Goal: Task Accomplishment & Management: Complete application form

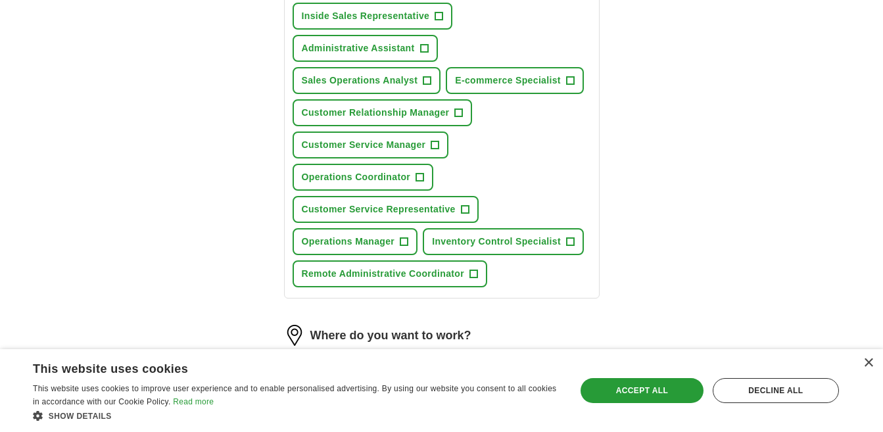
scroll to position [197, 0]
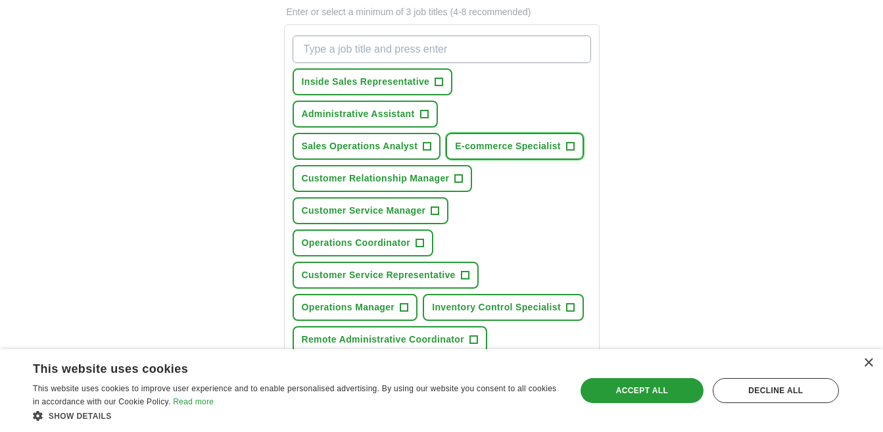
click at [571, 144] on span "+" at bounding box center [570, 146] width 8 height 11
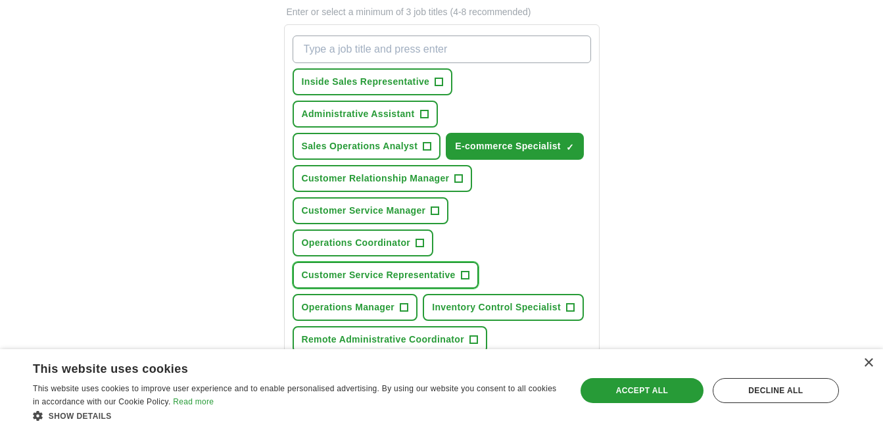
click at [464, 272] on span "+" at bounding box center [465, 275] width 8 height 11
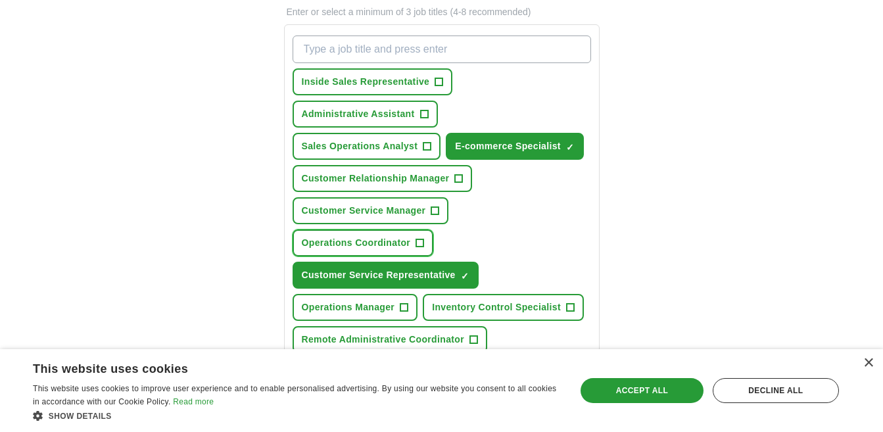
click at [417, 244] on span "+" at bounding box center [420, 243] width 8 height 11
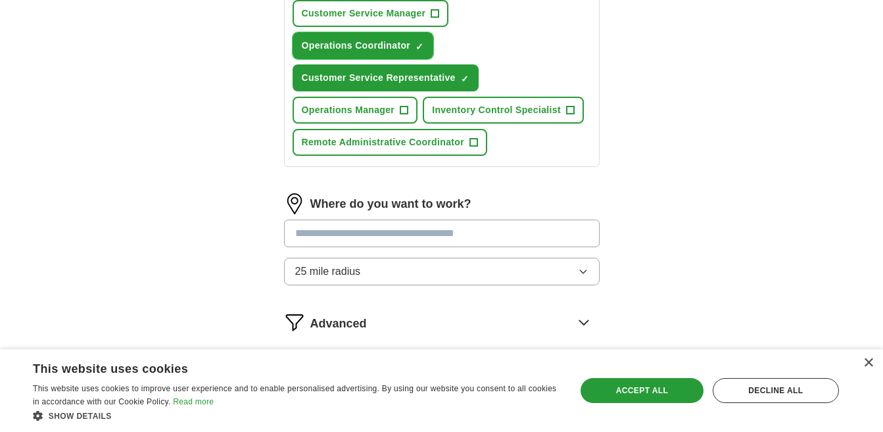
scroll to position [460, 0]
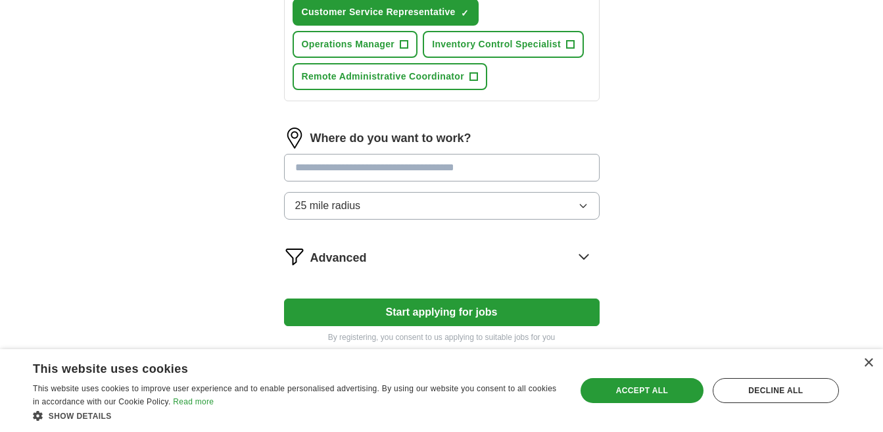
click at [585, 257] on icon at bounding box center [584, 256] width 21 height 21
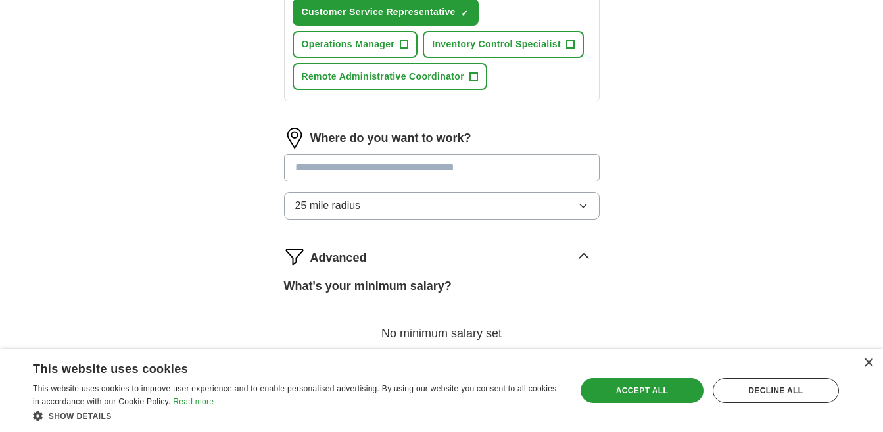
click at [411, 162] on input at bounding box center [442, 168] width 316 height 28
click at [568, 208] on button "25 mile radius" at bounding box center [442, 206] width 316 height 28
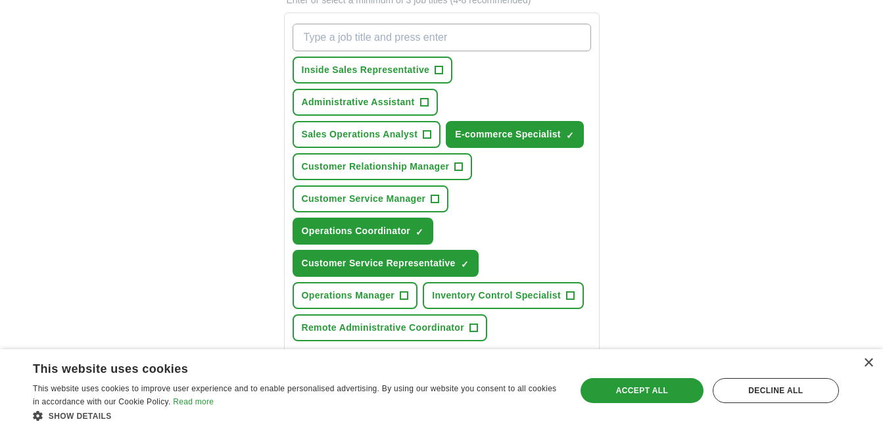
scroll to position [197, 0]
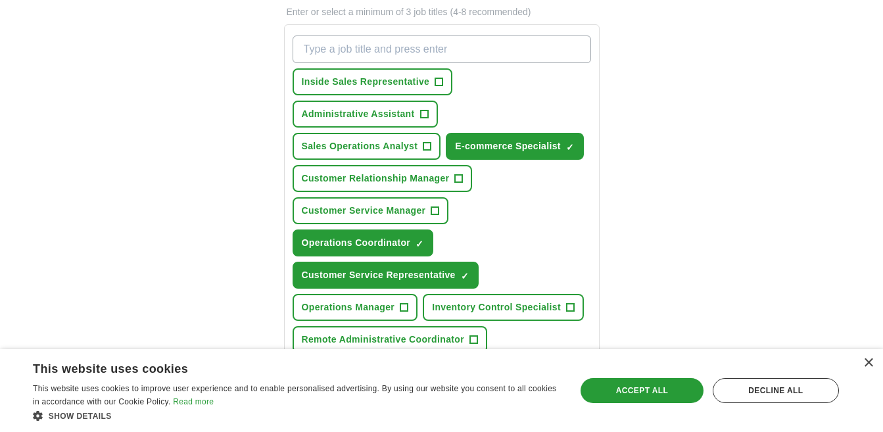
click at [412, 41] on input "What job are you looking for?" at bounding box center [442, 50] width 299 height 28
type input "R"
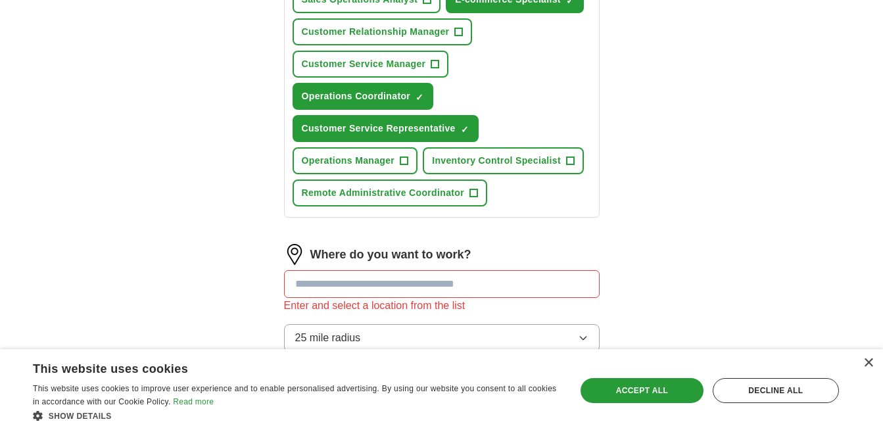
scroll to position [395, 0]
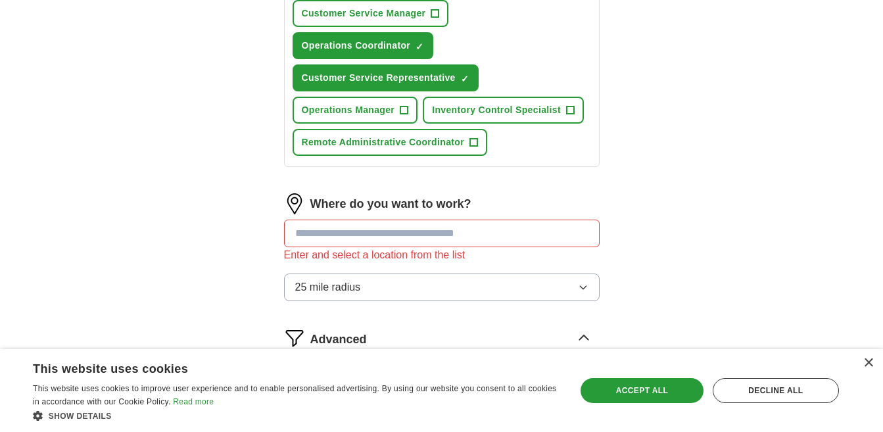
click at [409, 234] on input at bounding box center [442, 234] width 316 height 28
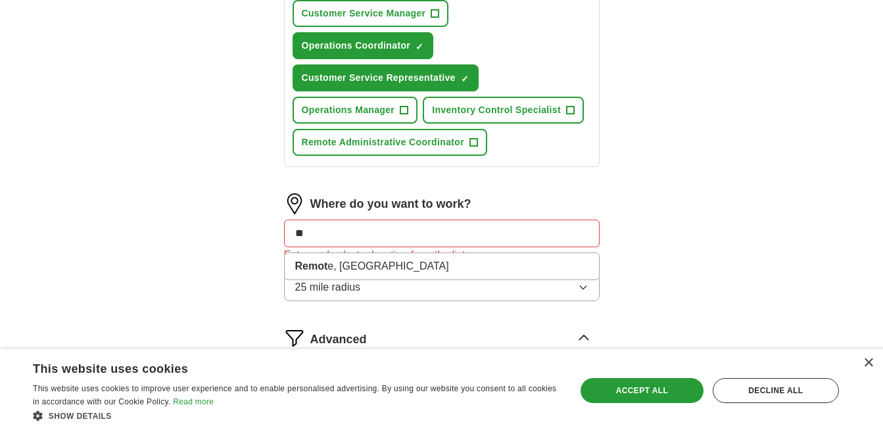
type input "*"
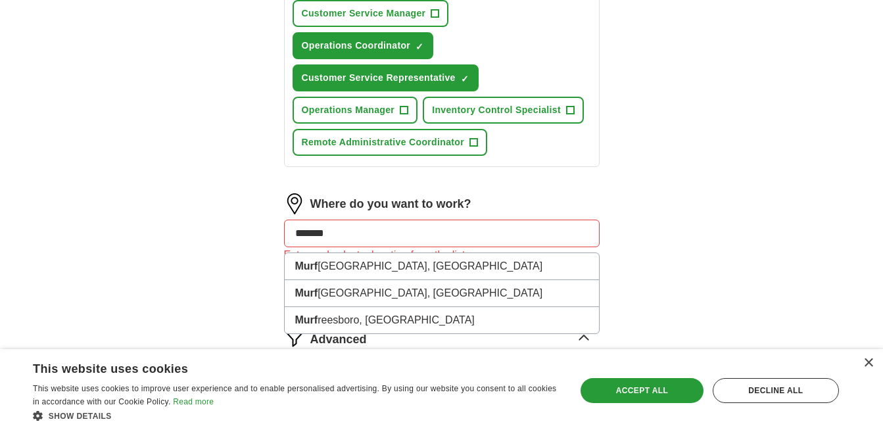
type input "********"
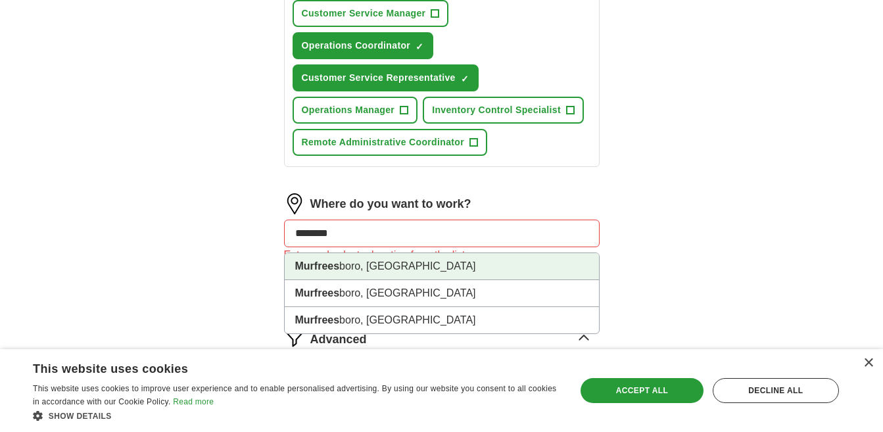
click at [400, 264] on li "Murfrees boro, [GEOGRAPHIC_DATA]" at bounding box center [442, 266] width 314 height 27
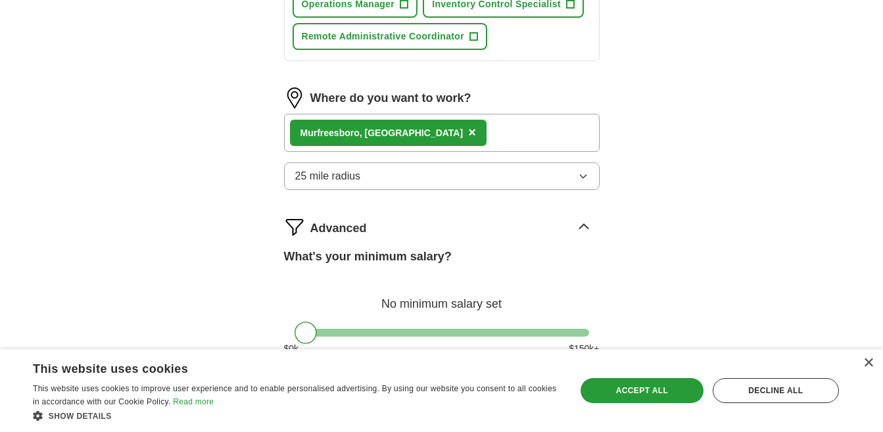
scroll to position [526, 0]
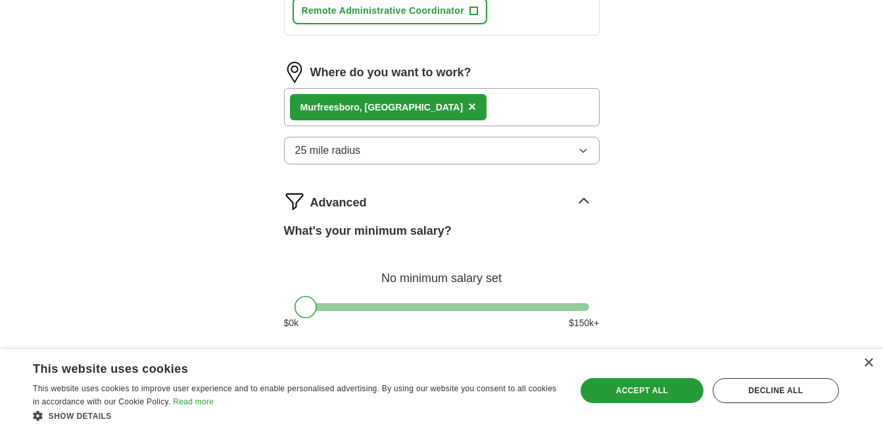
click at [575, 148] on button "25 mile radius" at bounding box center [442, 151] width 316 height 28
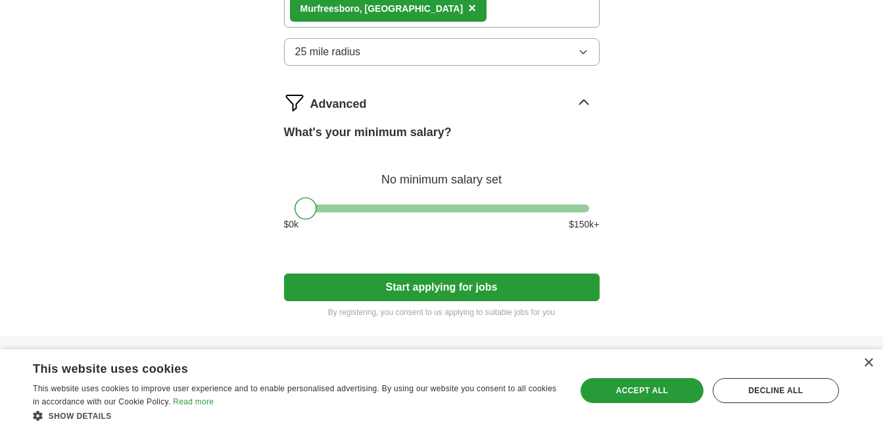
scroll to position [658, 0]
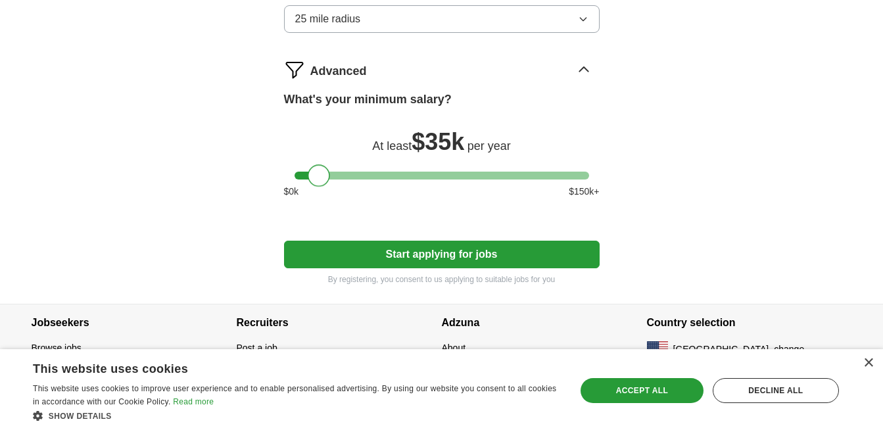
drag, startPoint x: 304, startPoint y: 178, endPoint x: 318, endPoint y: 181, distance: 14.7
click at [318, 181] on div at bounding box center [319, 175] width 22 height 22
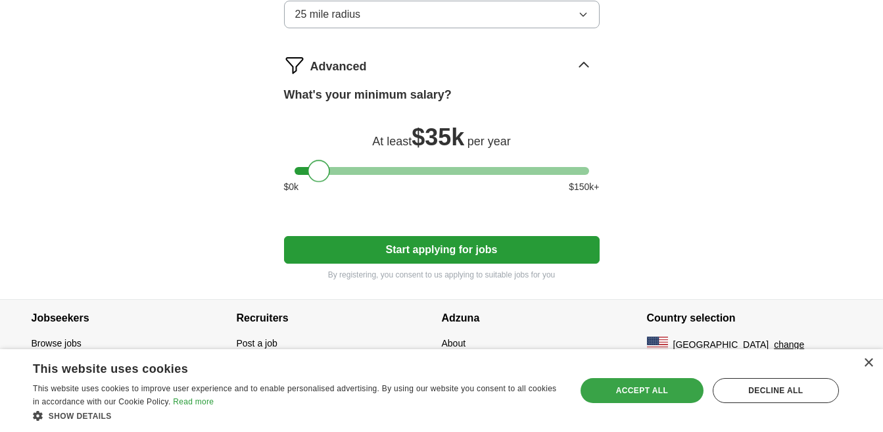
click at [655, 393] on div "Accept all" at bounding box center [642, 390] width 123 height 25
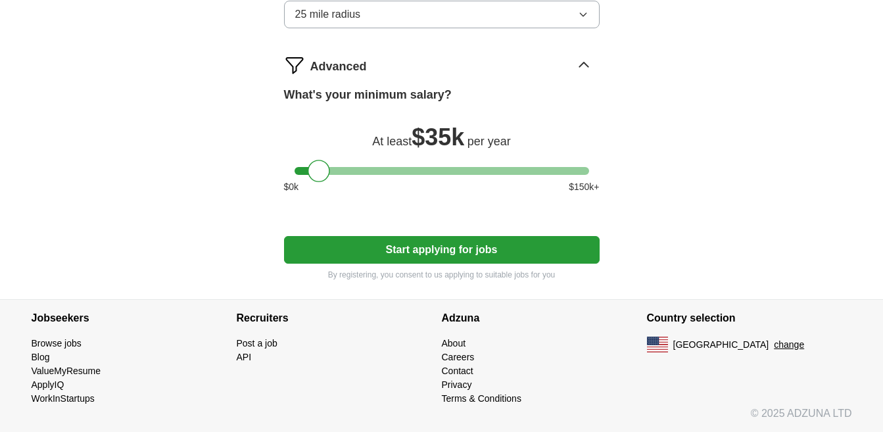
click at [457, 249] on button "Start applying for jobs" at bounding box center [442, 250] width 316 height 28
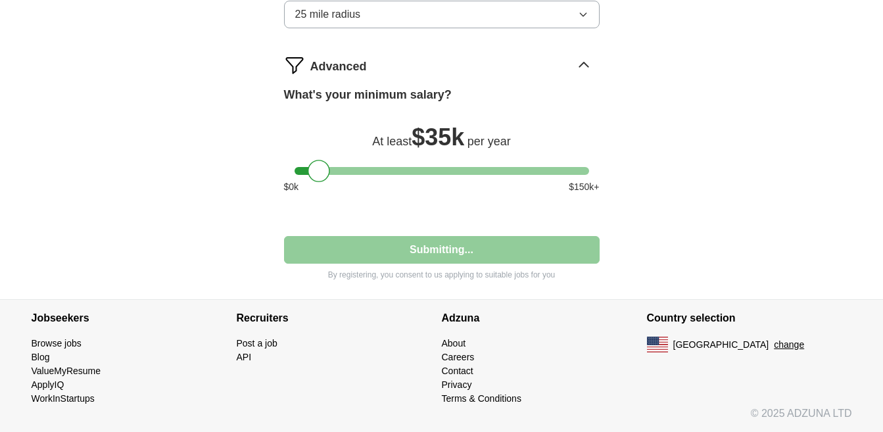
select select "**"
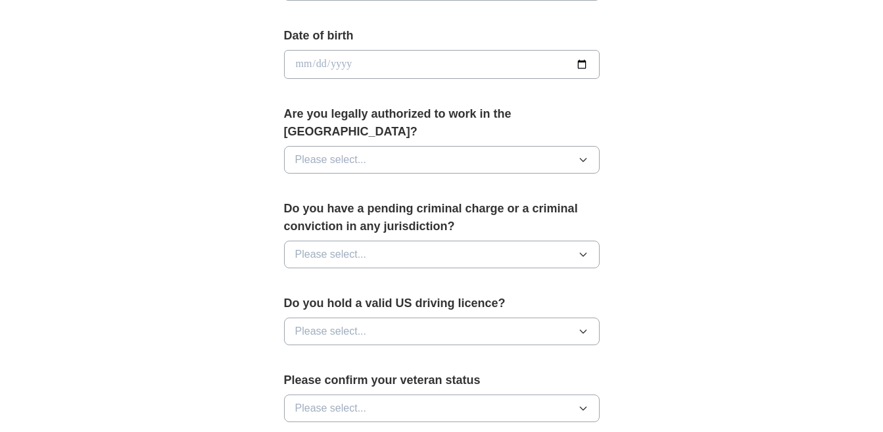
scroll to position [592, 0]
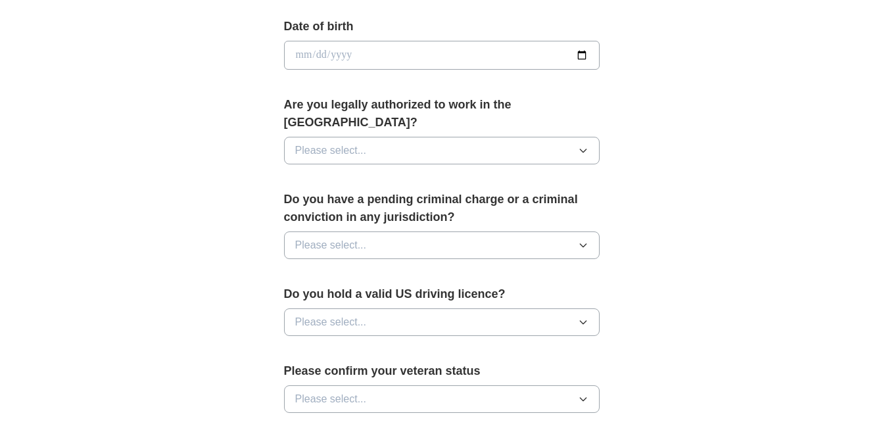
click at [584, 145] on icon "button" at bounding box center [583, 150] width 11 height 11
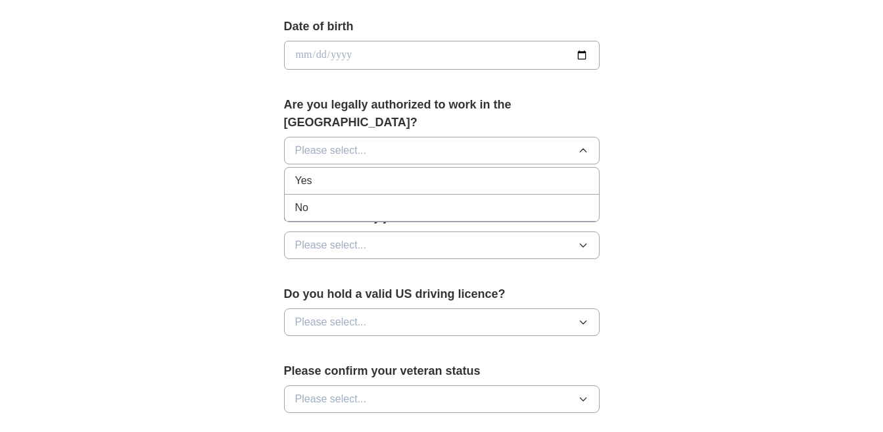
click at [555, 173] on div "Yes" at bounding box center [441, 181] width 293 height 16
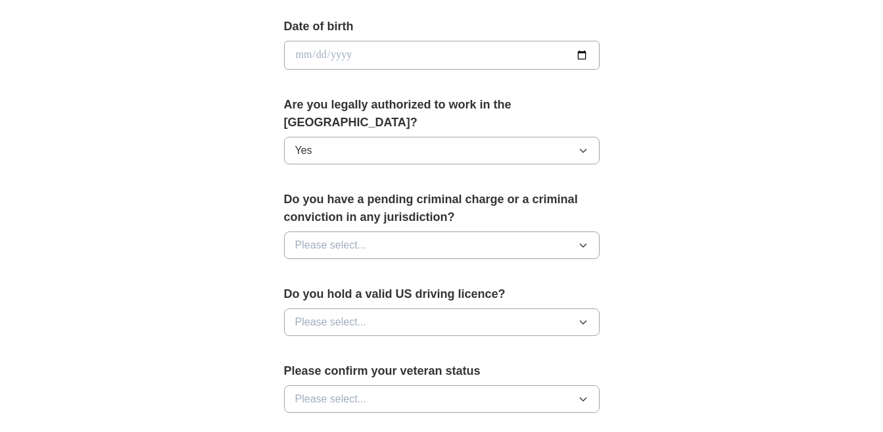
click at [544, 232] on button "Please select..." at bounding box center [442, 246] width 316 height 28
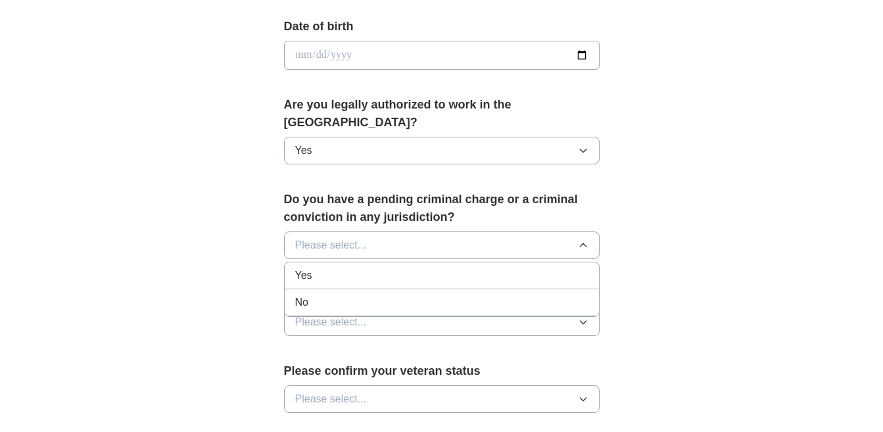
click at [518, 295] on div "No" at bounding box center [441, 303] width 293 height 16
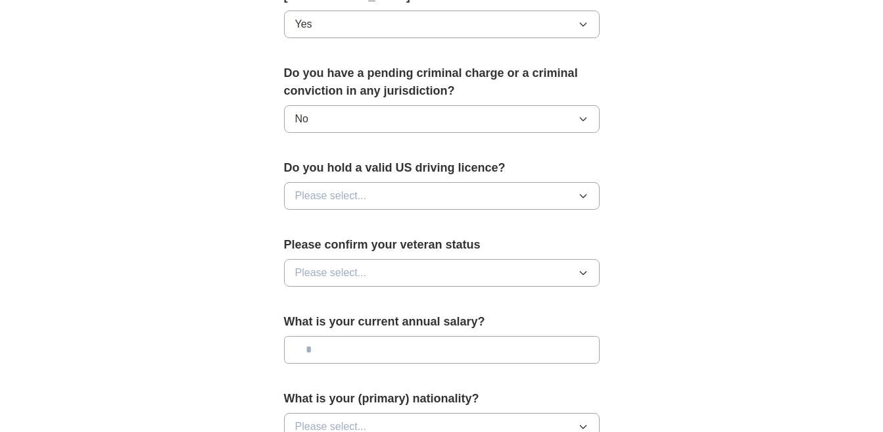
scroll to position [724, 0]
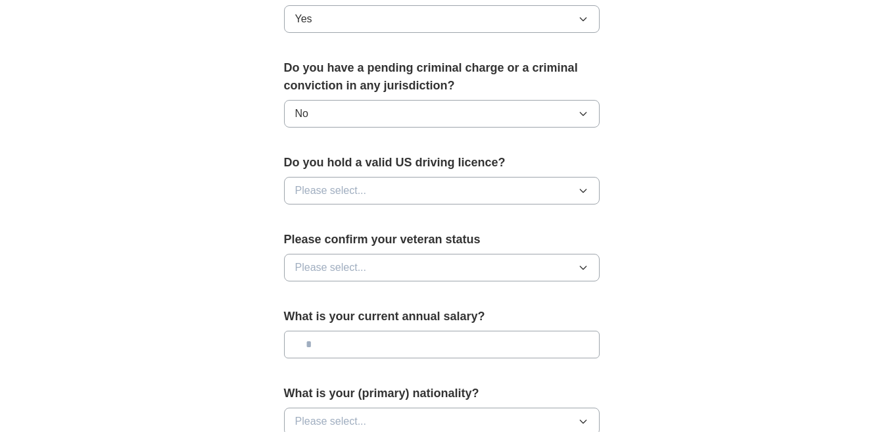
click at [542, 177] on button "Please select..." at bounding box center [442, 191] width 316 height 28
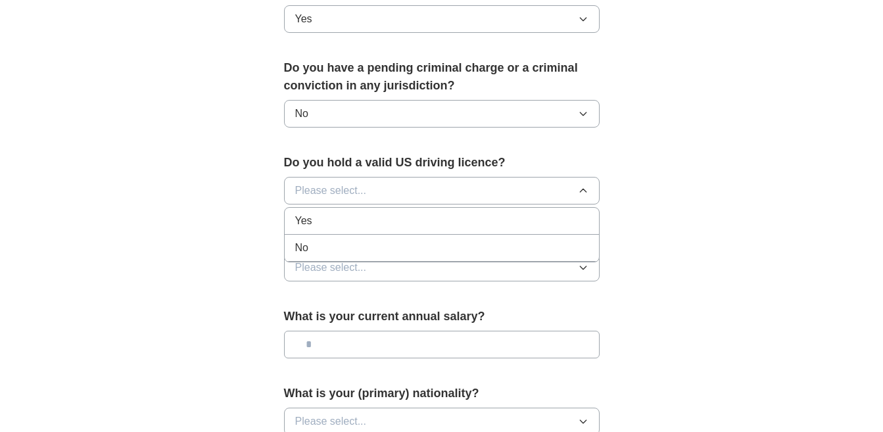
click at [532, 213] on div "Yes" at bounding box center [441, 221] width 293 height 16
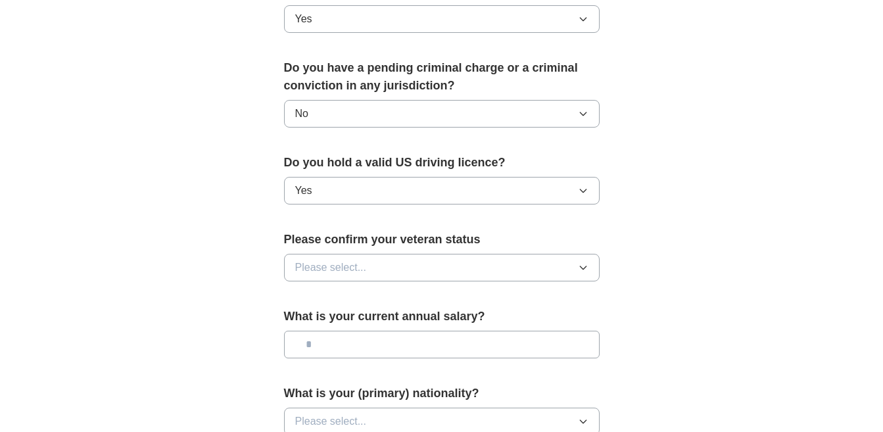
click at [522, 254] on button "Please select..." at bounding box center [442, 268] width 316 height 28
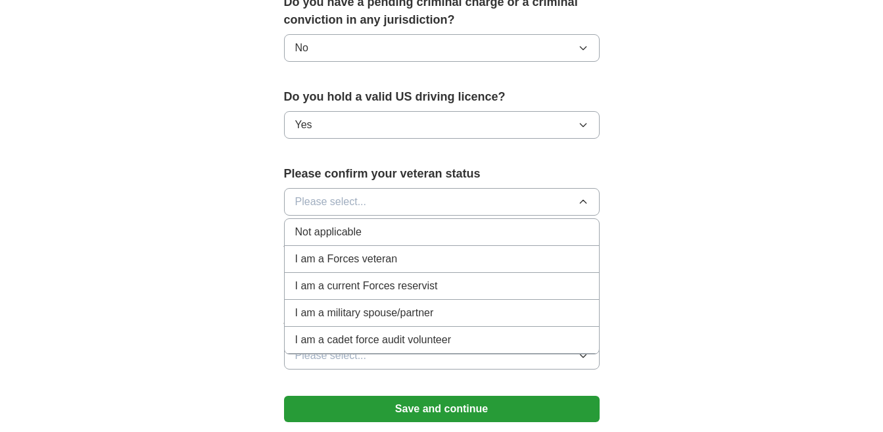
scroll to position [855, 0]
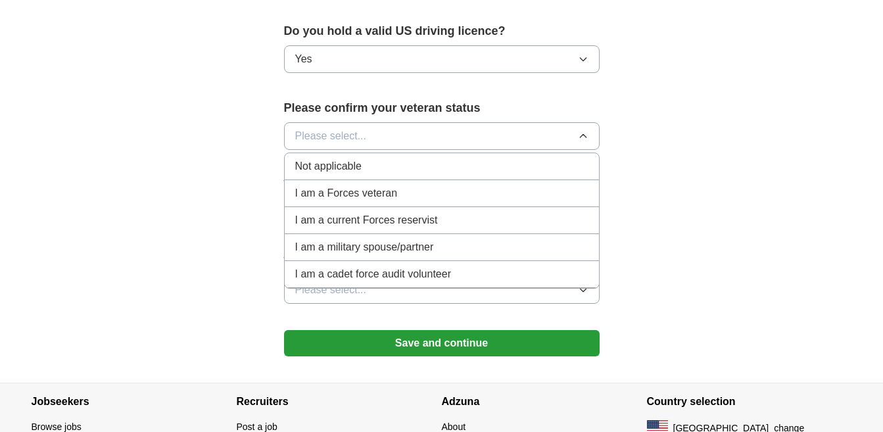
click at [505, 159] on div "Not applicable" at bounding box center [441, 167] width 293 height 16
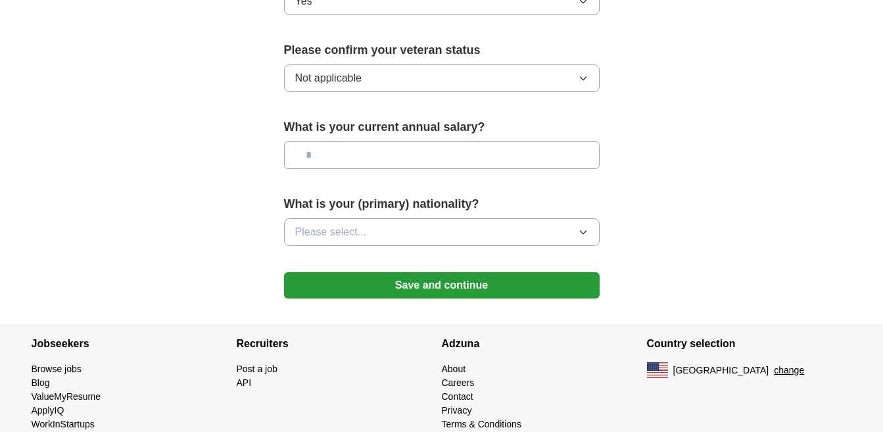
scroll to position [921, 0]
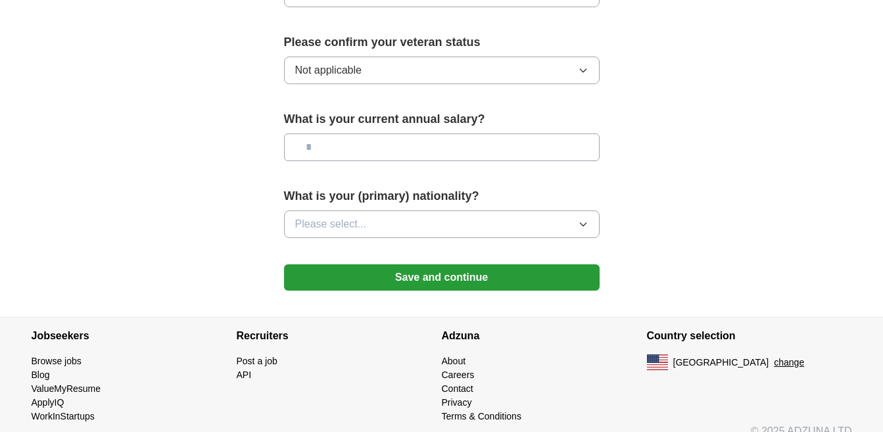
click at [509, 264] on button "Save and continue" at bounding box center [442, 277] width 316 height 26
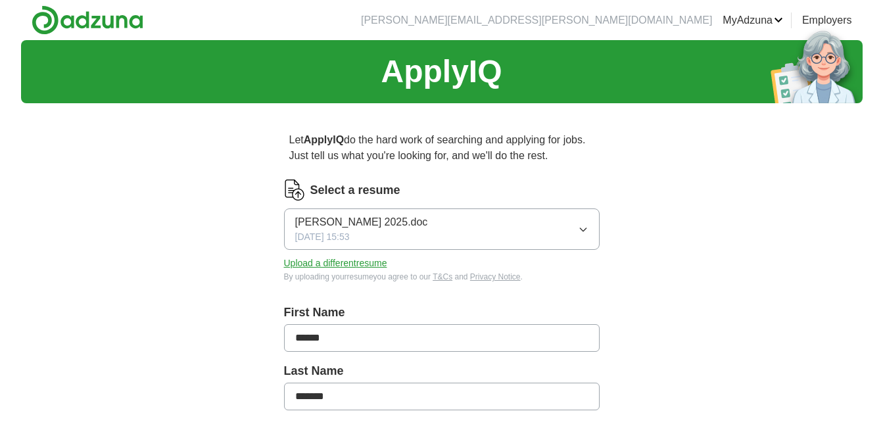
click at [582, 228] on icon "button" at bounding box center [583, 229] width 11 height 11
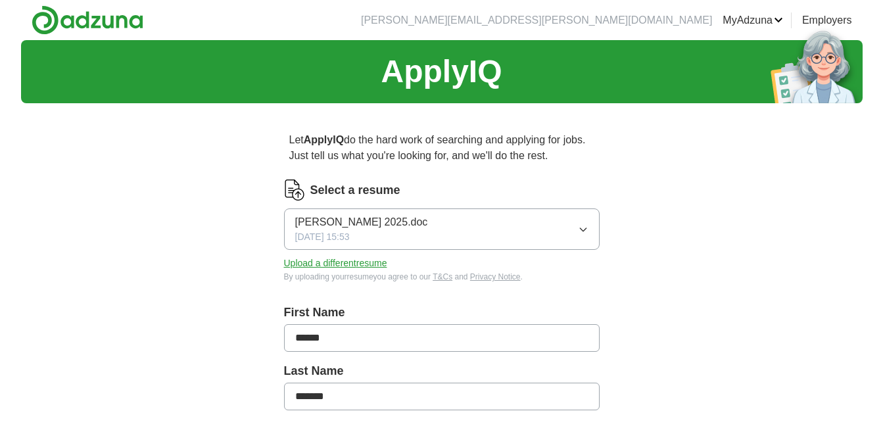
click at [366, 262] on button "Upload a different resume" at bounding box center [335, 264] width 103 height 14
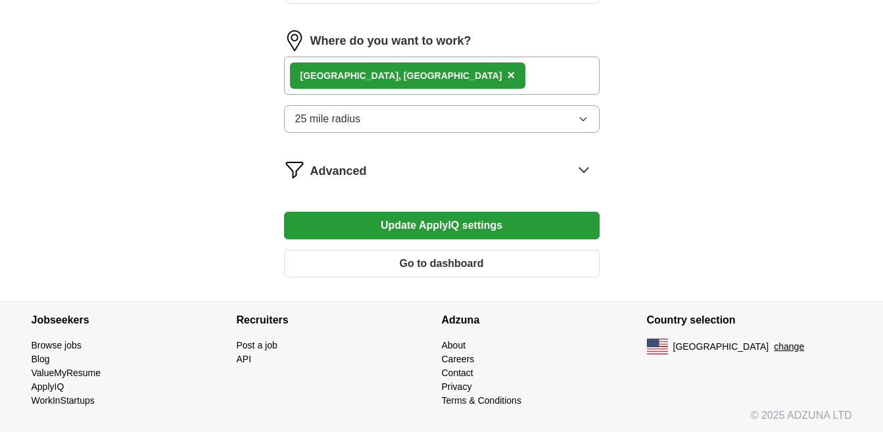
scroll to position [855, 0]
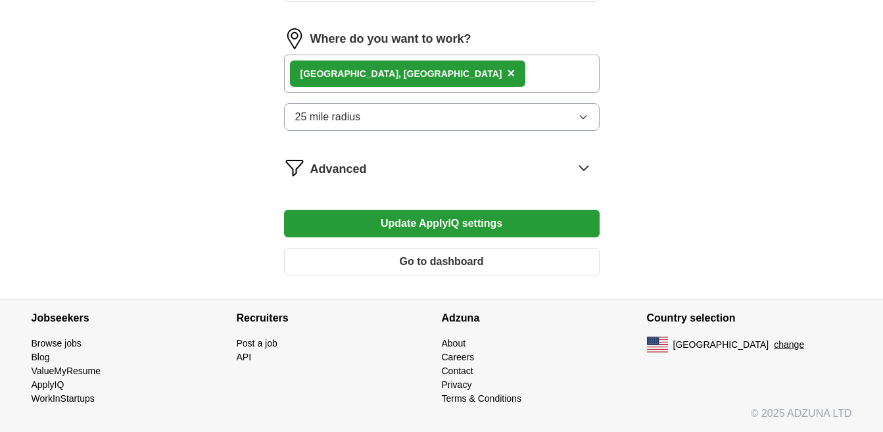
click at [488, 220] on button "Update ApplyIQ settings" at bounding box center [442, 224] width 316 height 28
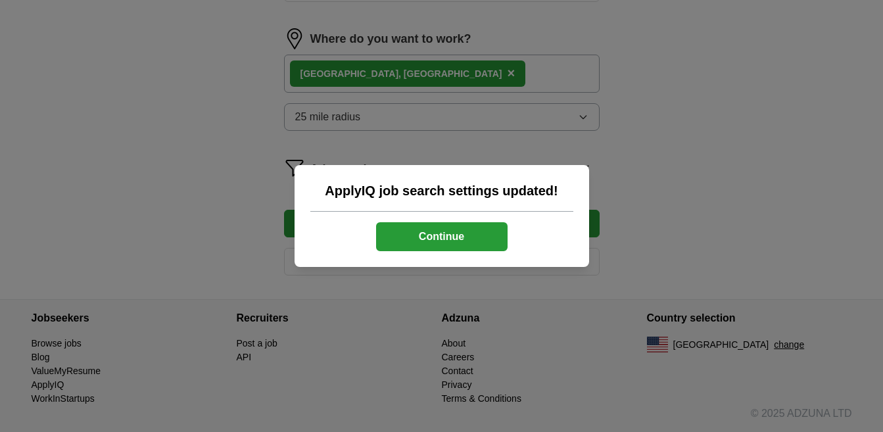
click at [467, 237] on button "Continue" at bounding box center [442, 236] width 132 height 29
